Goal: Find specific page/section: Find specific page/section

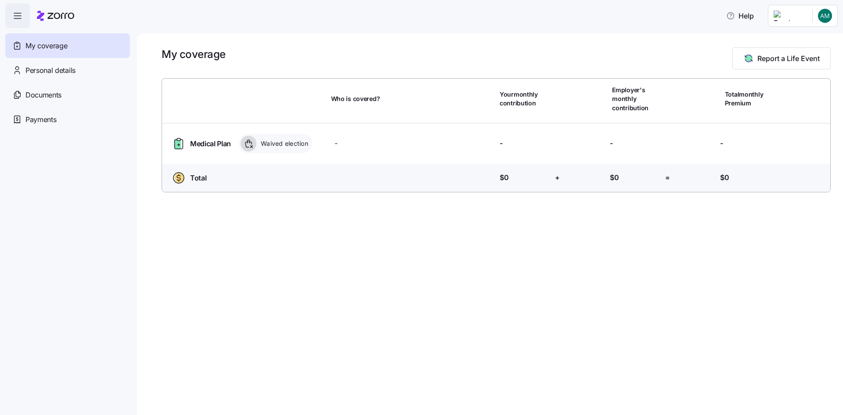
click at [660, 289] on div "My coverage Report a Life Event Who is covered? Your monthly contribution Emplo…" at bounding box center [490, 224] width 706 height 382
